Goal: Task Accomplishment & Management: Use online tool/utility

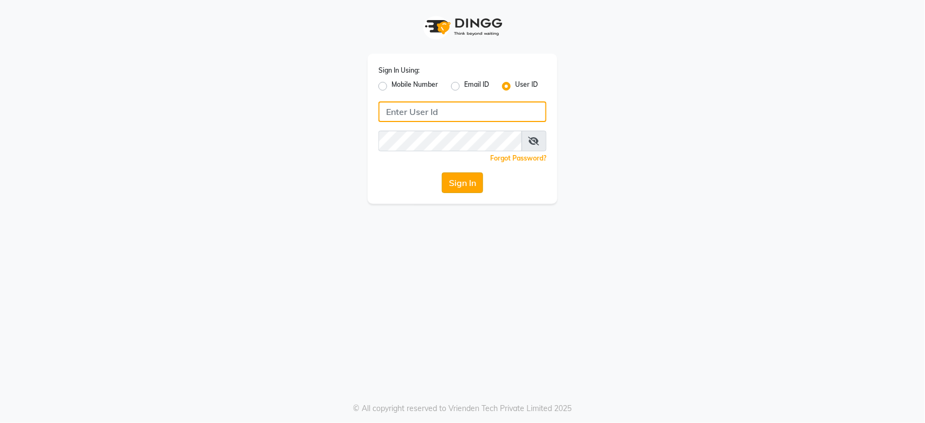
type input "e2753-18"
click at [465, 182] on button "Sign In" at bounding box center [462, 182] width 41 height 21
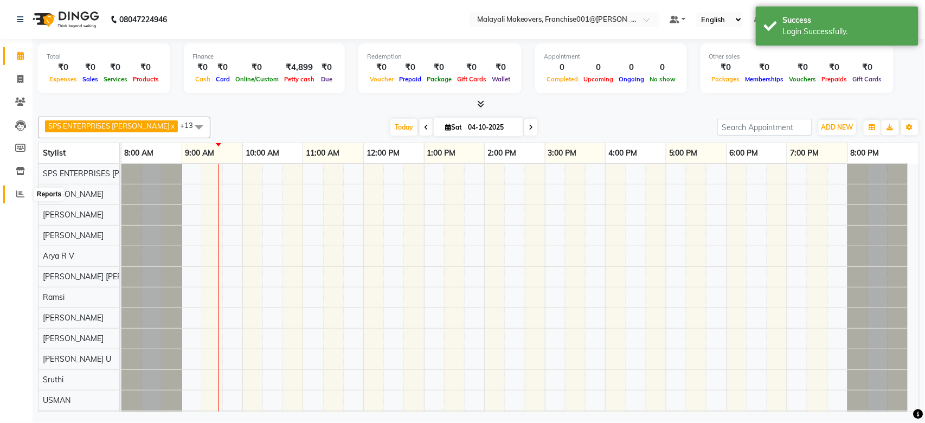
click at [21, 196] on icon at bounding box center [20, 194] width 8 height 8
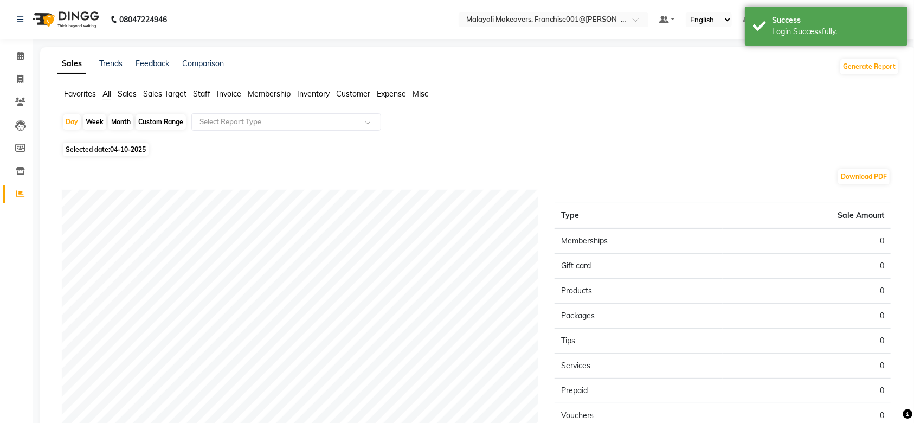
click at [96, 150] on span "Selected date: [DATE]" at bounding box center [106, 150] width 86 height 14
select select "10"
select select "2025"
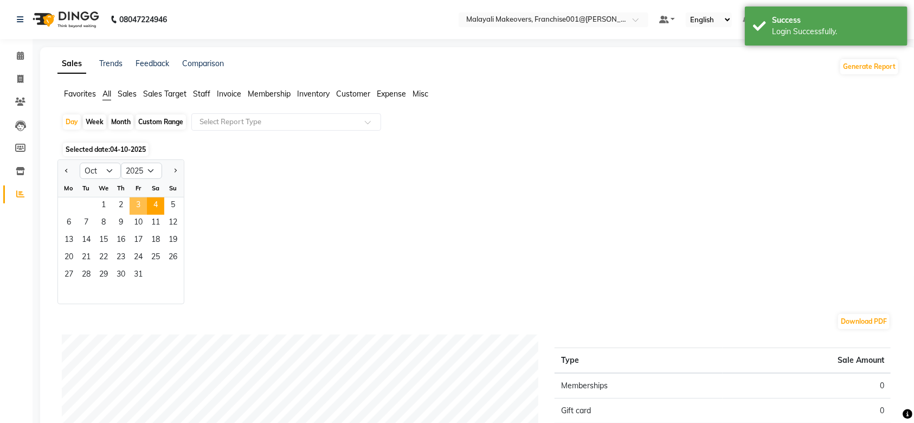
click at [134, 212] on span "3" at bounding box center [138, 205] width 17 height 17
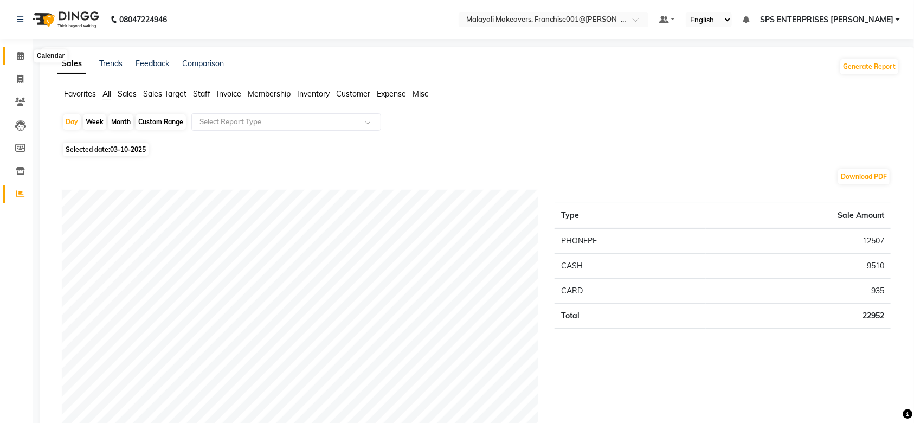
click at [19, 55] on icon at bounding box center [20, 55] width 7 height 8
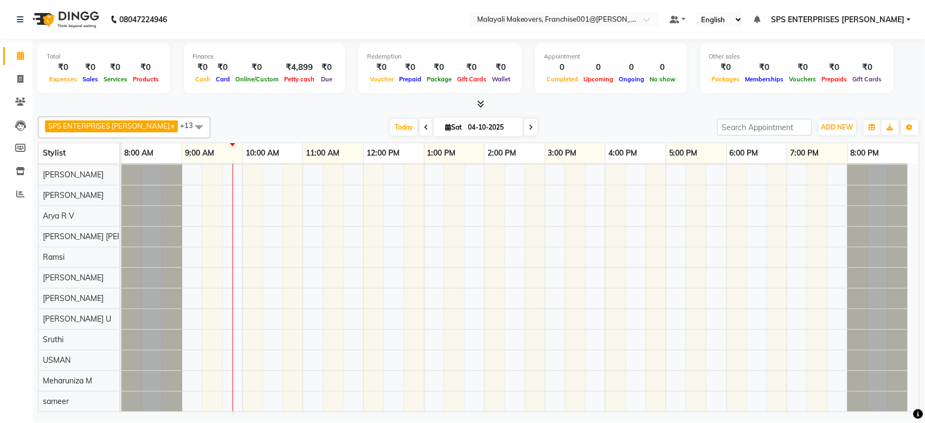
scroll to position [51, 0]
